Goal: Task Accomplishment & Management: Manage account settings

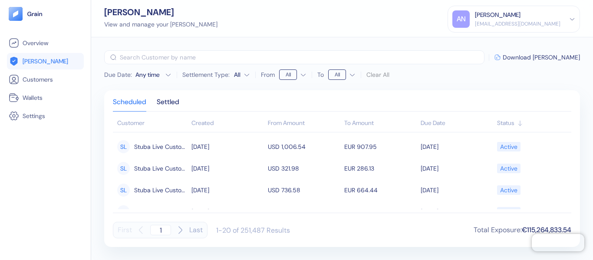
click at [557, 21] on div "aditya.natu@stuba.com" at bounding box center [518, 24] width 86 height 8
click at [516, 41] on div "Sign Out" at bounding box center [513, 40] width 123 height 14
click at [488, 42] on div "Sign Out" at bounding box center [476, 43] width 24 height 9
